Goal: Task Accomplishment & Management: Manage account settings

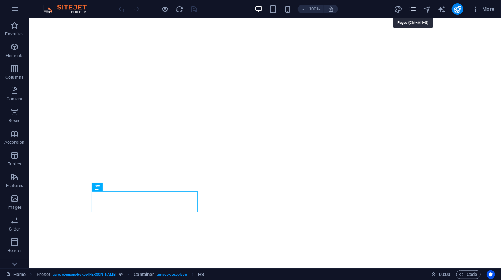
click at [414, 10] on icon "pages" at bounding box center [412, 9] width 8 height 8
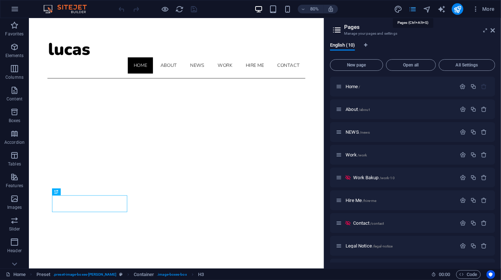
scroll to position [201, 0]
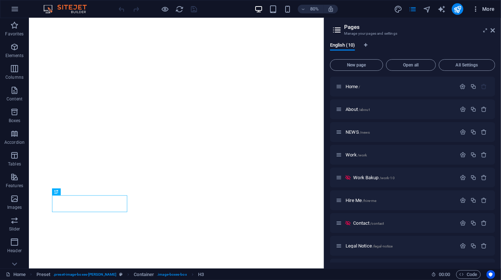
click at [476, 10] on icon "button" at bounding box center [475, 8] width 7 height 7
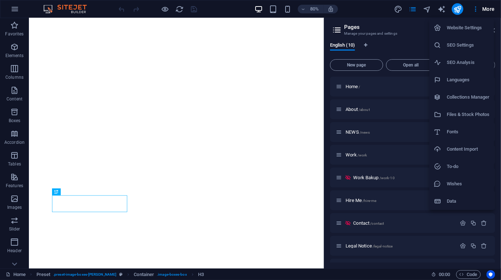
click at [460, 29] on h6 "Website Settings" at bounding box center [468, 27] width 43 height 9
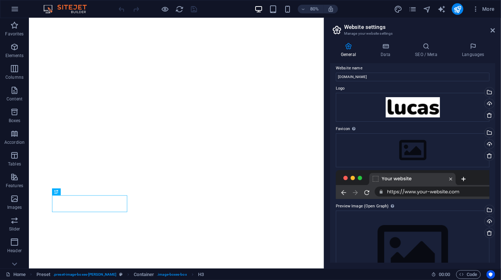
scroll to position [0, 0]
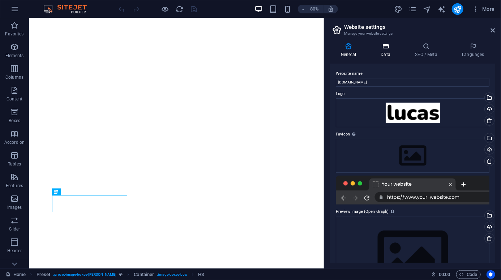
click at [389, 48] on icon at bounding box center [385, 46] width 31 height 7
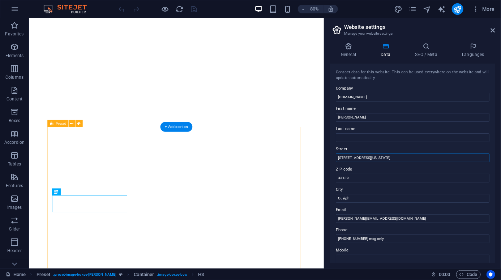
drag, startPoint x: 403, startPoint y: 176, endPoint x: 362, endPoint y: 175, distance: 41.2
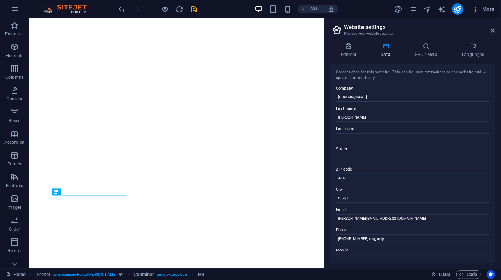
click at [343, 177] on input "33139" at bounding box center [413, 178] width 154 height 9
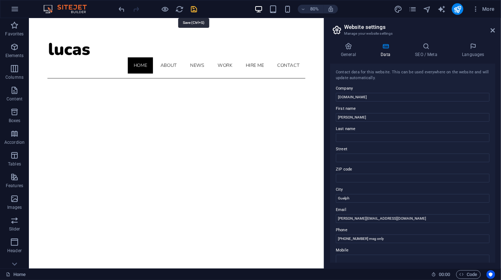
click at [193, 8] on icon "save" at bounding box center [194, 9] width 8 height 8
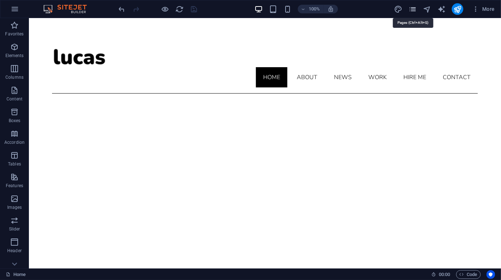
click at [411, 9] on icon "pages" at bounding box center [412, 9] width 8 height 8
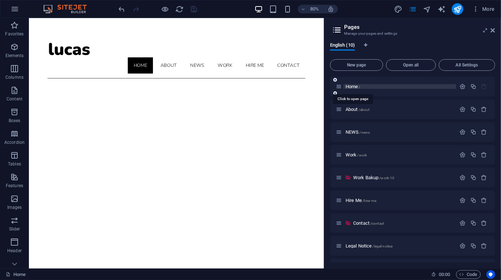
click at [346, 85] on span "Home /" at bounding box center [353, 86] width 15 height 5
click at [460, 85] on icon "button" at bounding box center [463, 86] width 6 height 6
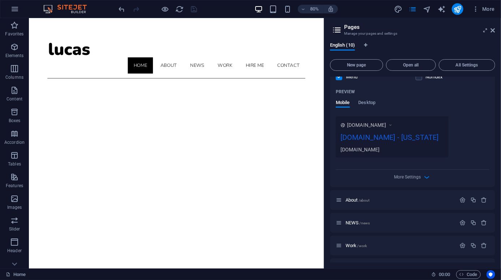
scroll to position [181, 0]
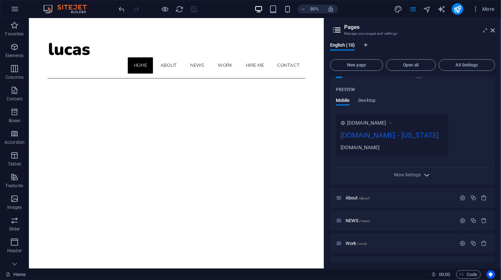
click at [425, 175] on icon "button" at bounding box center [427, 175] width 8 height 8
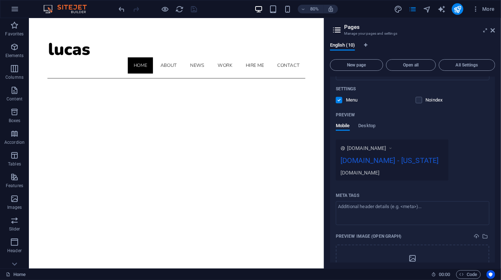
scroll to position [145, 0]
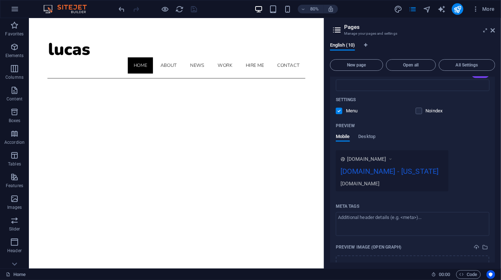
click at [432, 171] on div "[DOMAIN_NAME] - [US_STATE]" at bounding box center [391, 173] width 103 height 14
click at [431, 170] on div "[DOMAIN_NAME] - [US_STATE]" at bounding box center [391, 173] width 103 height 14
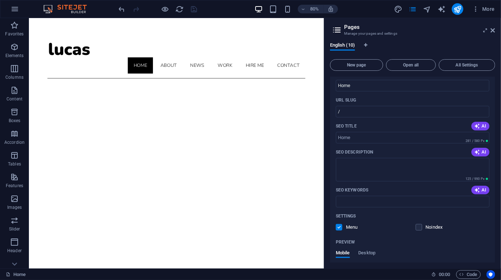
scroll to position [0, 0]
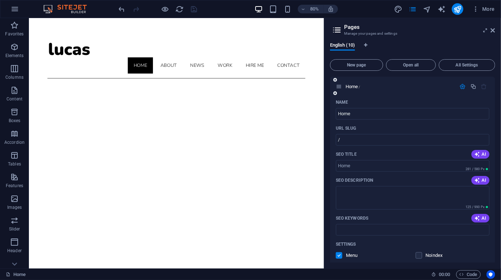
click at [462, 86] on icon "button" at bounding box center [463, 86] width 6 height 6
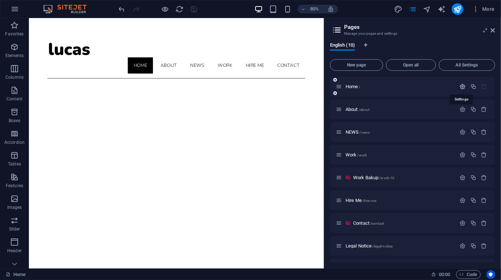
click at [462, 86] on icon "button" at bounding box center [463, 86] width 6 height 6
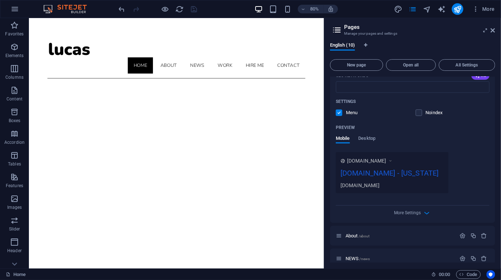
scroll to position [145, 0]
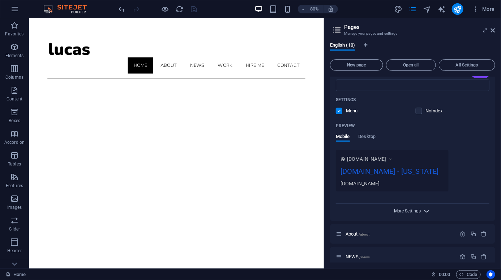
click at [419, 209] on span "More Settings" at bounding box center [407, 211] width 27 height 5
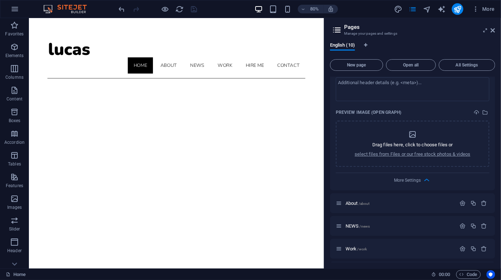
scroll to position [289, 0]
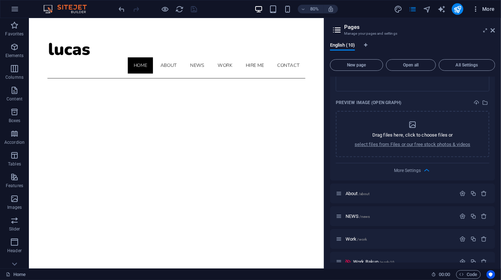
click at [477, 9] on icon "button" at bounding box center [475, 8] width 7 height 7
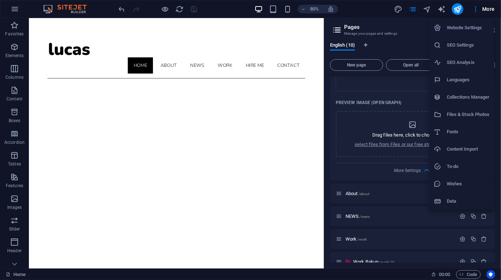
click at [453, 201] on h6 "Data" at bounding box center [468, 201] width 43 height 9
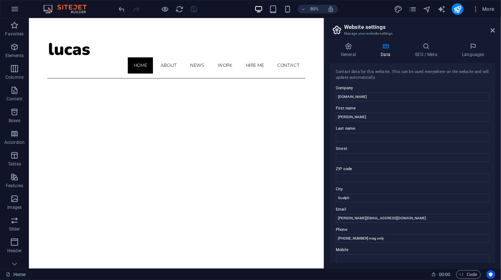
scroll to position [0, 0]
click at [426, 47] on icon at bounding box center [426, 46] width 44 height 7
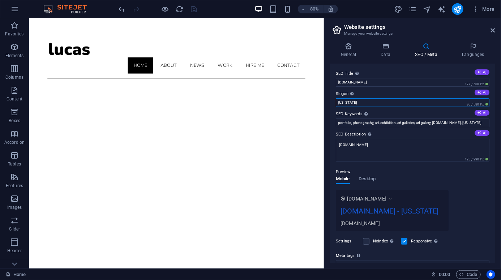
drag, startPoint x: 387, startPoint y: 120, endPoint x: 391, endPoint y: 119, distance: 4.6
click at [345, 104] on input "[US_STATE]" at bounding box center [413, 102] width 154 height 9
drag, startPoint x: 365, startPoint y: 100, endPoint x: 330, endPoint y: 99, distance: 35.1
click at [330, 99] on div "SEO Title The title of your website - make it something that stands out in sear…" at bounding box center [412, 163] width 165 height 199
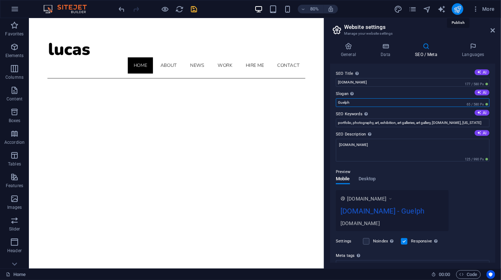
type input "Guelph"
click at [457, 8] on icon "publish" at bounding box center [457, 9] width 8 height 8
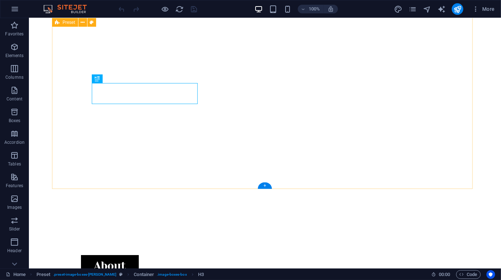
scroll to position [338, 0]
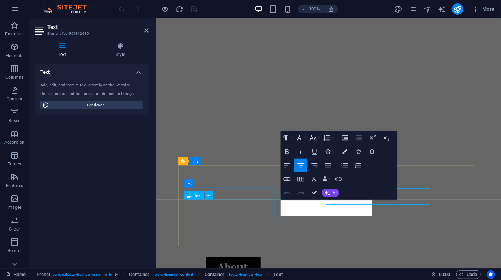
scroll to position [337, 0]
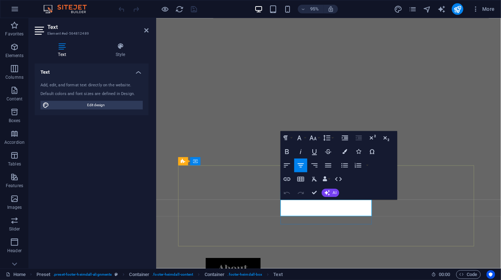
drag, startPoint x: 345, startPoint y: 222, endPoint x: 315, endPoint y: 224, distance: 30.1
click at [327, 193] on icon "button" at bounding box center [327, 195] width 8 height 8
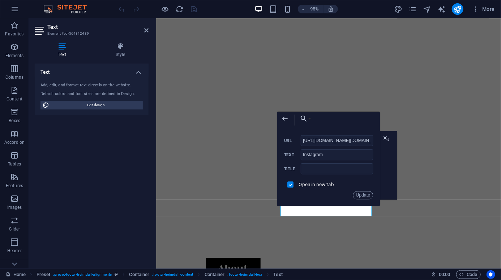
scroll to position [0, 21]
type input "https://www.instagram.com/pix.northernlaser.ca"
click at [364, 193] on button "Update" at bounding box center [363, 195] width 21 height 8
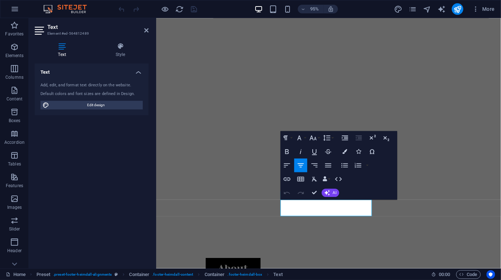
scroll to position [0, 0]
click at [452, 10] on button "publish" at bounding box center [458, 9] width 12 height 12
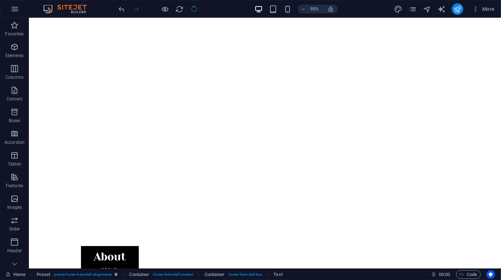
scroll to position [325, 0]
